Goal: Register for event/course

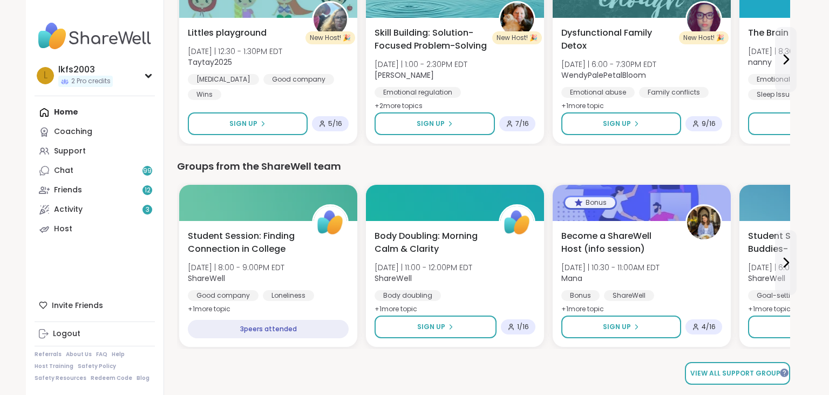
click at [754, 371] on span "View all support groups" at bounding box center [737, 373] width 94 height 10
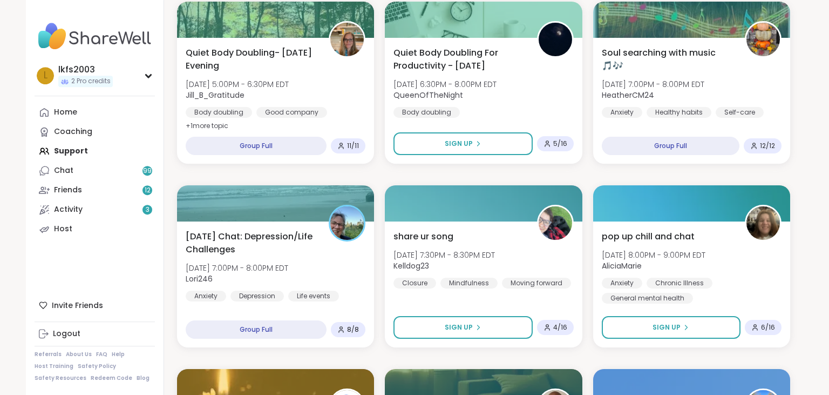
scroll to position [779, 0]
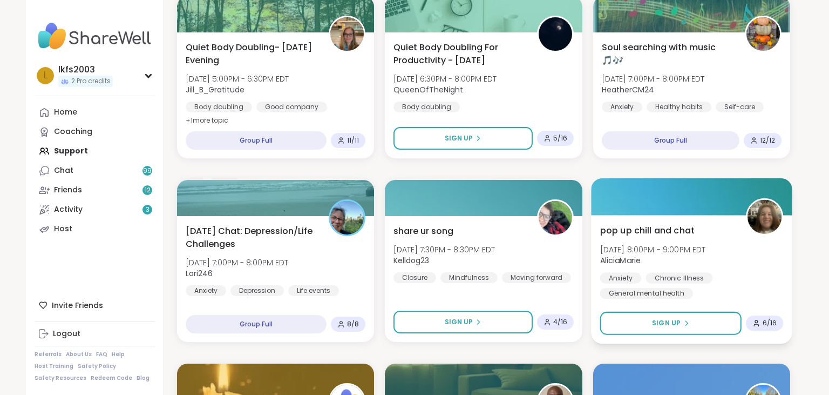
drag, startPoint x: 686, startPoint y: 319, endPoint x: 672, endPoint y: 229, distance: 91.2
click at [672, 229] on div "pop up chill and chat [DATE] 8:00PM - 9:00PM EDT AliciaMarie Anxiety Chronic Il…" at bounding box center [691, 279] width 201 height 128
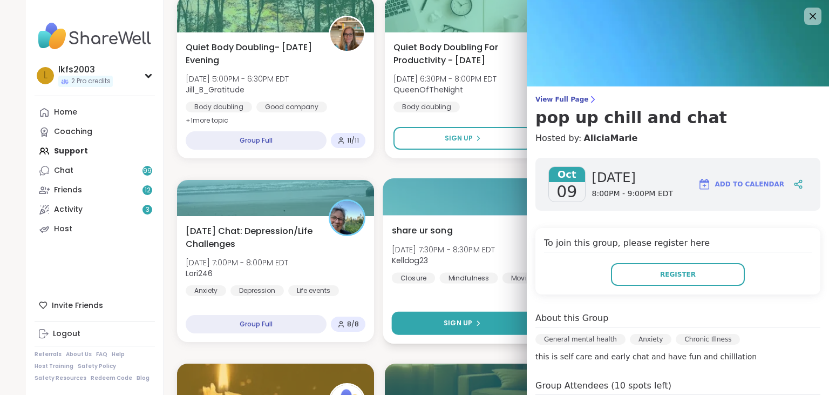
click at [486, 325] on button "Sign Up" at bounding box center [462, 322] width 141 height 23
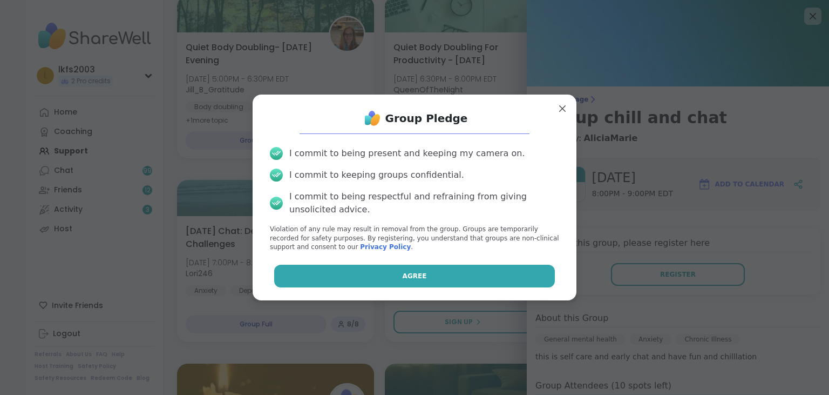
click at [488, 280] on button "Agree" at bounding box center [414, 275] width 281 height 23
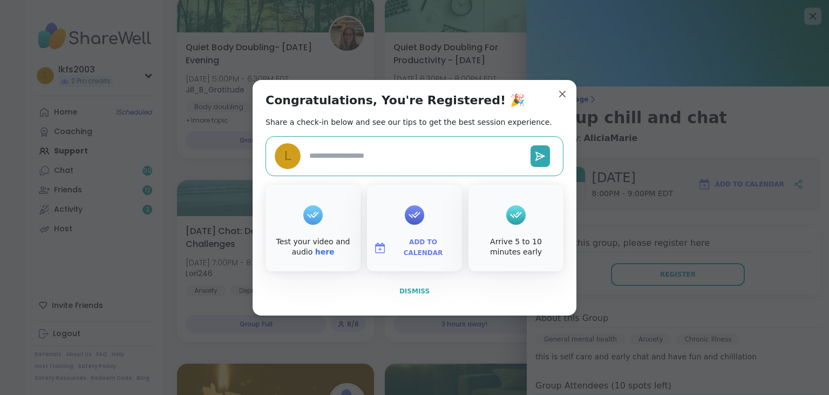
click at [434, 288] on button "Dismiss" at bounding box center [415, 291] width 298 height 23
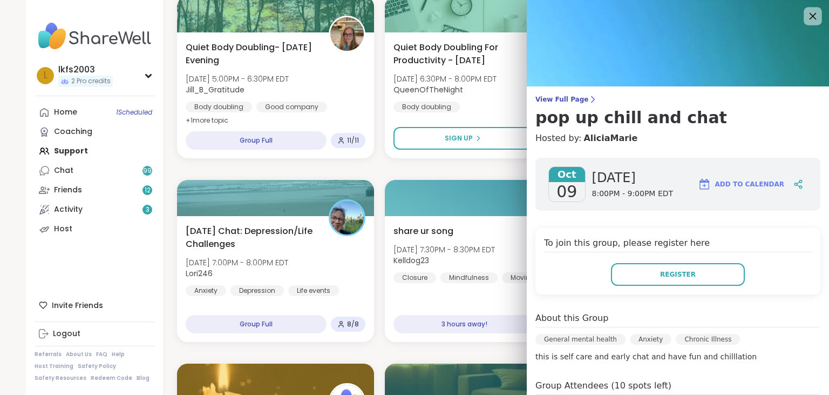
click at [818, 13] on icon at bounding box center [812, 15] width 13 height 13
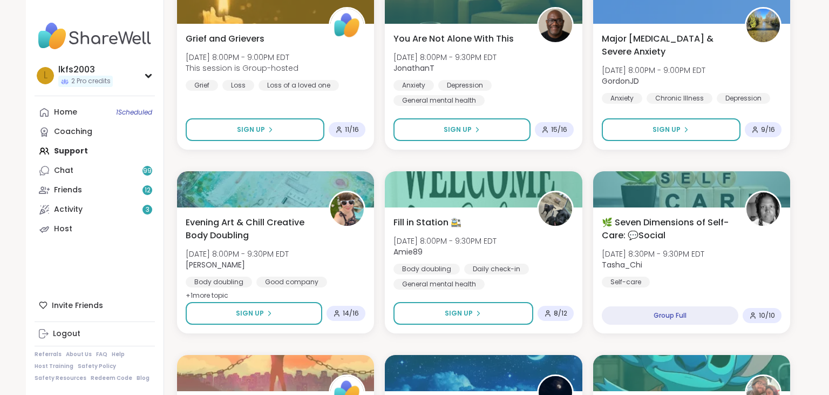
scroll to position [1886, 0]
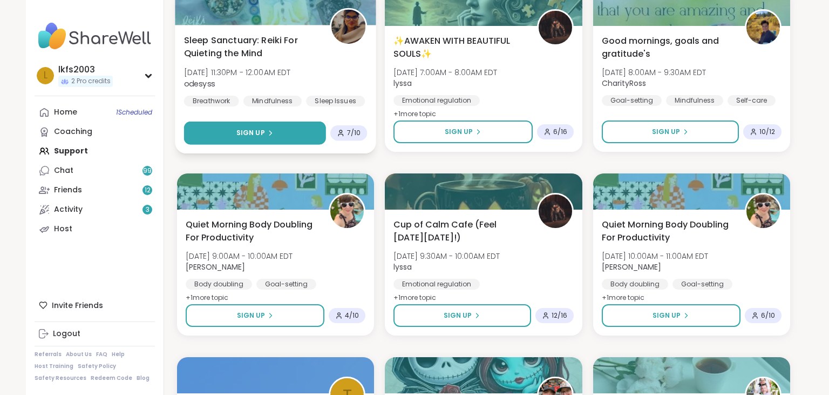
click at [284, 132] on button "Sign Up" at bounding box center [255, 132] width 142 height 23
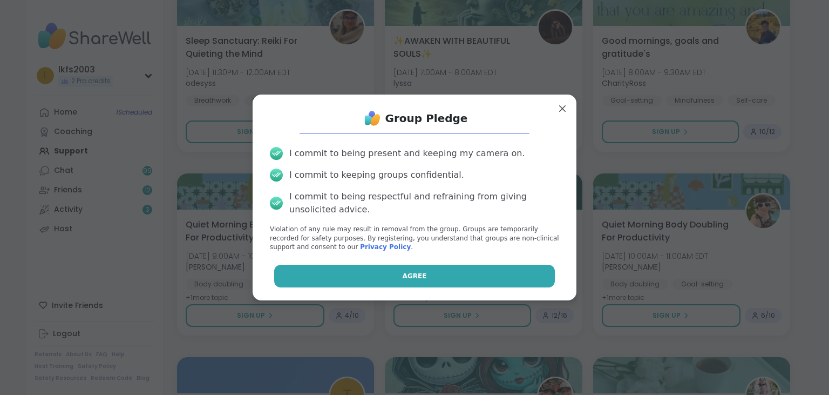
click at [464, 282] on button "Agree" at bounding box center [414, 275] width 281 height 23
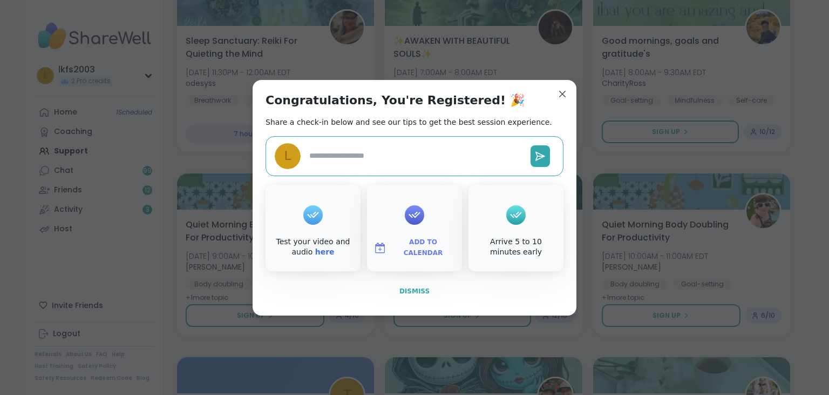
type textarea "*"
click at [427, 289] on button "Dismiss" at bounding box center [415, 291] width 298 height 23
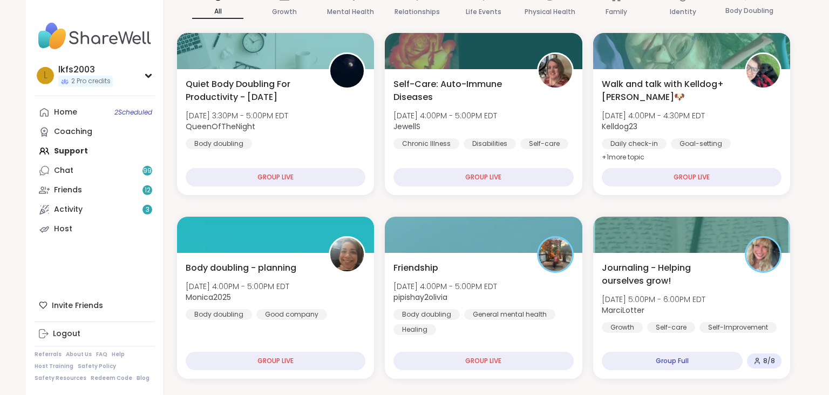
scroll to position [0, 0]
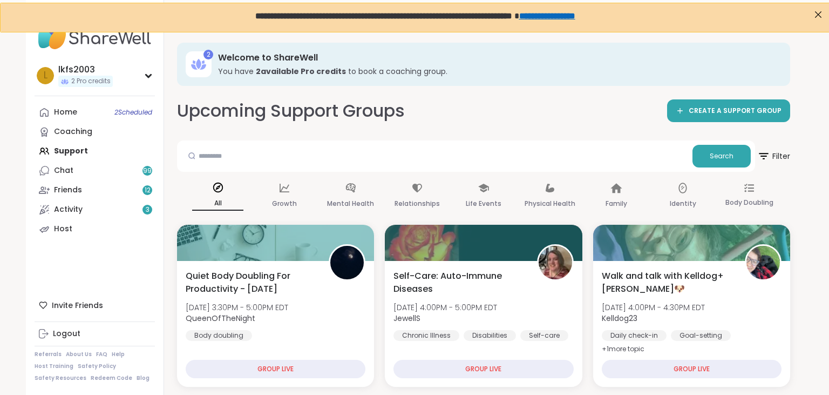
drag, startPoint x: 821, startPoint y: 65, endPoint x: 649, endPoint y: 85, distance: 173.4
click at [93, 106] on link "Home 2 Scheduled" at bounding box center [95, 112] width 120 height 19
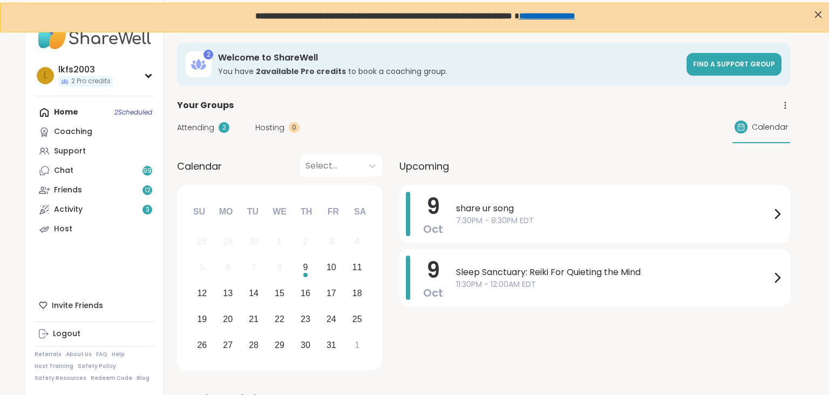
scroll to position [376, 0]
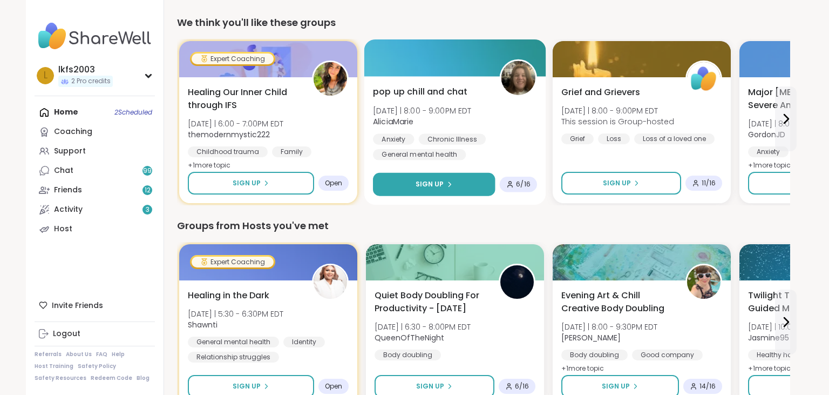
click at [422, 186] on span "Sign Up" at bounding box center [430, 184] width 29 height 10
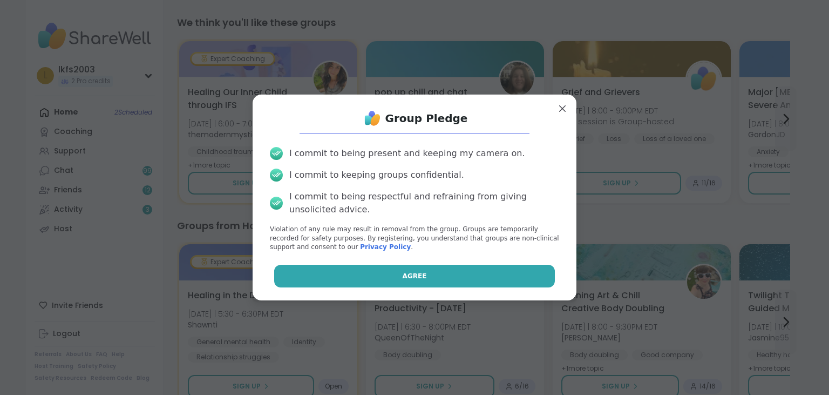
click at [445, 269] on button "Agree" at bounding box center [414, 275] width 281 height 23
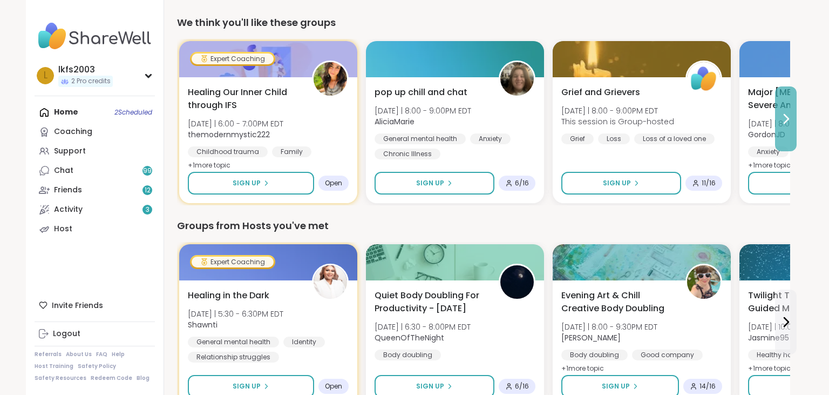
click at [778, 117] on button at bounding box center [786, 118] width 22 height 65
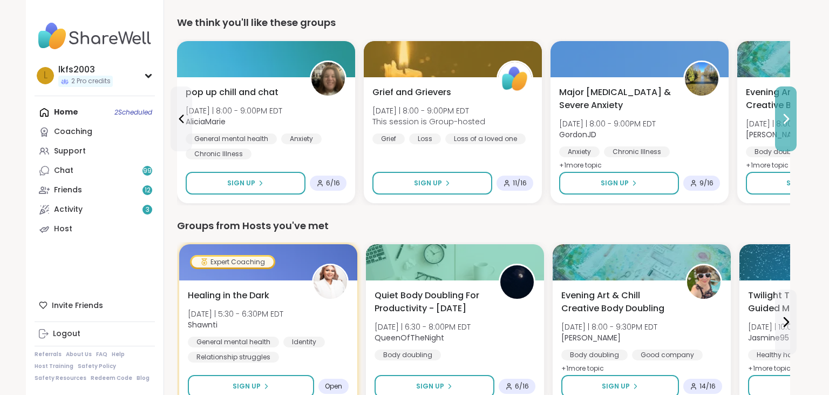
click at [778, 117] on button at bounding box center [786, 118] width 22 height 65
